Goal: Use online tool/utility: Utilize a website feature to perform a specific function

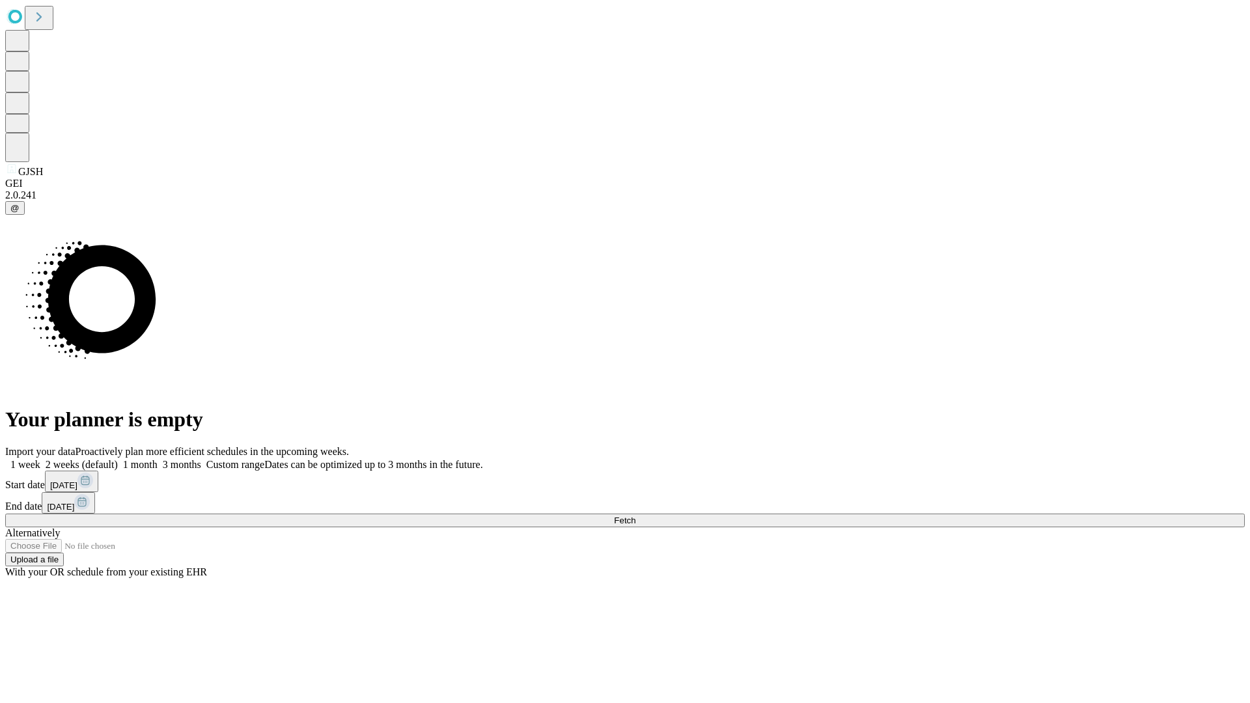
click at [636, 516] on span "Fetch" at bounding box center [624, 521] width 21 height 10
